Goal: Task Accomplishment & Management: Manage account settings

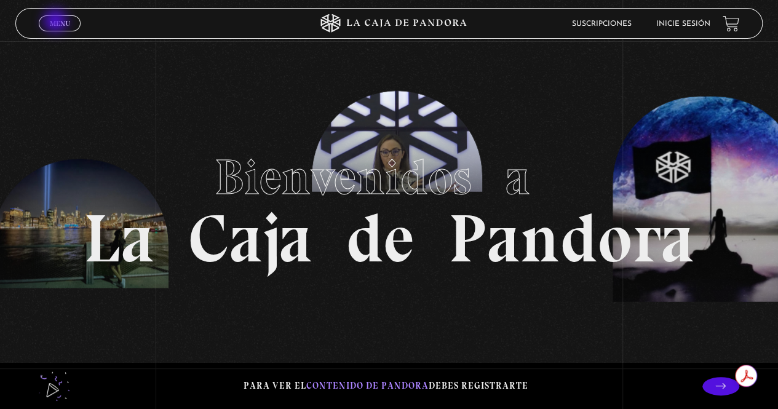
click at [57, 22] on span "Menu" at bounding box center [60, 23] width 20 height 7
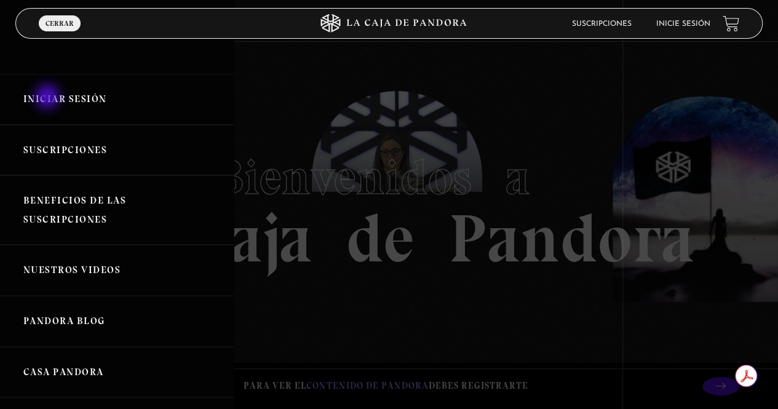
click at [49, 98] on link "Iniciar Sesión" at bounding box center [117, 99] width 234 height 51
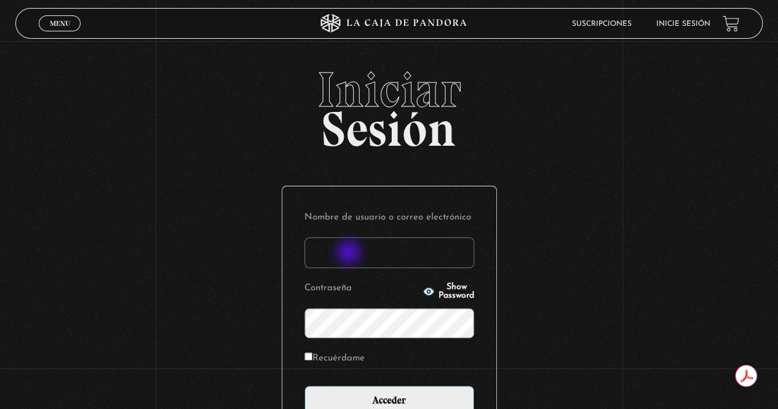
click at [350, 254] on input "Nombre de usuario o correo electrónico" at bounding box center [390, 253] width 170 height 31
type input "monijessiw@gmail.com"
click at [305, 386] on input "Acceder" at bounding box center [390, 401] width 170 height 31
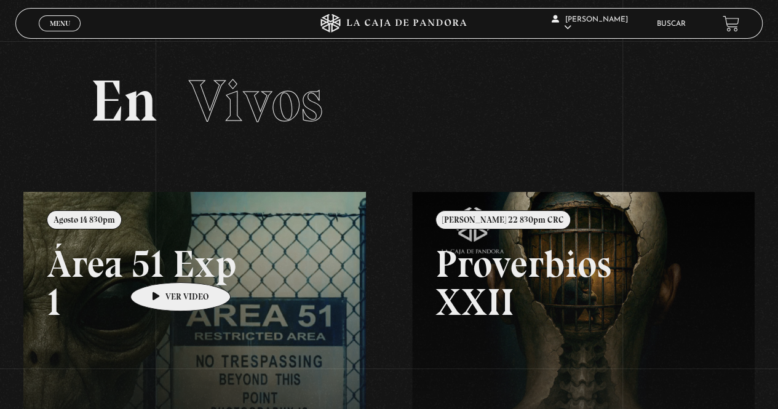
click at [161, 264] on link at bounding box center [412, 396] width 778 height 409
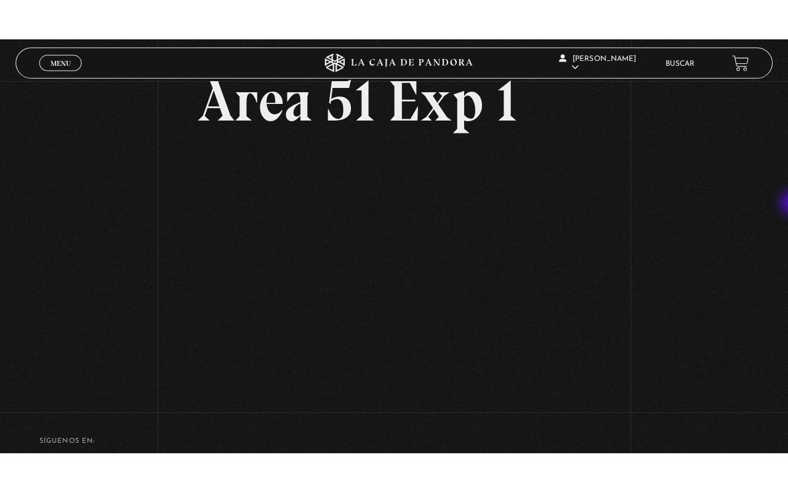
scroll to position [70, 0]
